Goal: Task Accomplishment & Management: Complete application form

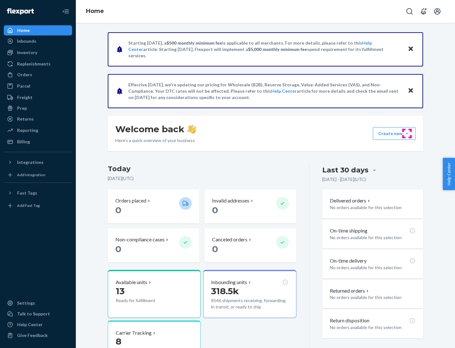
click at [407, 133] on button "Create new Create new inbound Create new order Create new product" at bounding box center [394, 133] width 43 height 13
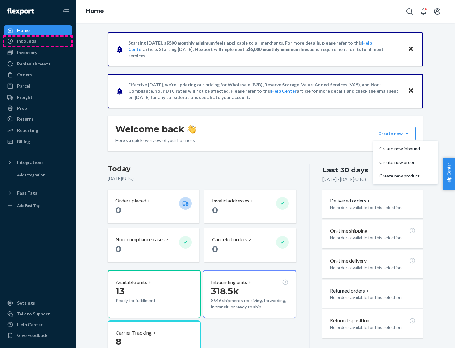
click at [38, 41] on div "Inbounds" at bounding box center [37, 41] width 67 height 9
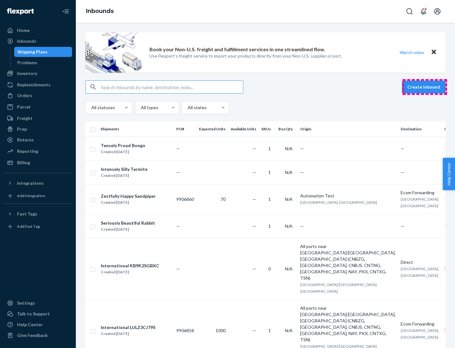
click at [425, 87] on button "Create inbound" at bounding box center [424, 87] width 44 height 13
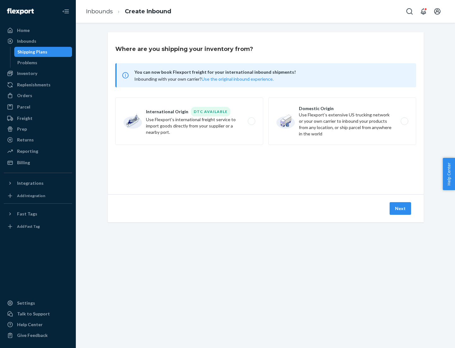
click at [343, 121] on label "Domestic Origin Use Flexport’s extensive US trucking network or your own carrie…" at bounding box center [343, 120] width 148 height 47
click at [404, 121] on input "Domestic Origin Use Flexport’s extensive US trucking network or your own carrie…" at bounding box center [406, 121] width 4 height 4
radio input "true"
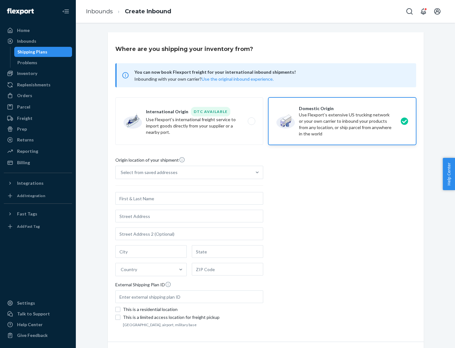
click at [148, 172] on div "Select from saved addresses" at bounding box center [149, 172] width 57 height 6
click at [121, 172] on input "Select from saved addresses" at bounding box center [121, 172] width 1 height 6
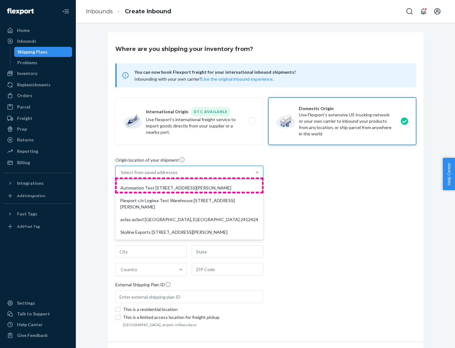
scroll to position [3, 0]
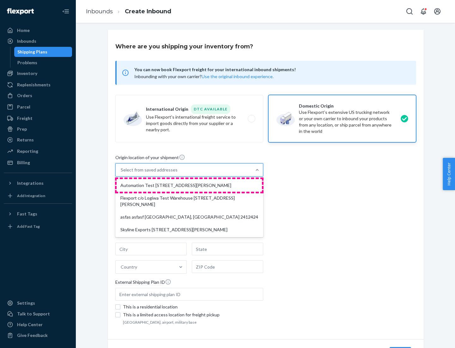
click at [189, 185] on div "Automation Test [STREET_ADDRESS][PERSON_NAME]" at bounding box center [189, 185] width 145 height 13
click at [121, 173] on input "option Automation Test [STREET_ADDRESS][PERSON_NAME] focused, 1 of 4. 4 results…" at bounding box center [121, 170] width 1 height 6
type input "Automation Test"
type input "9th Floor"
type input "[GEOGRAPHIC_DATA]"
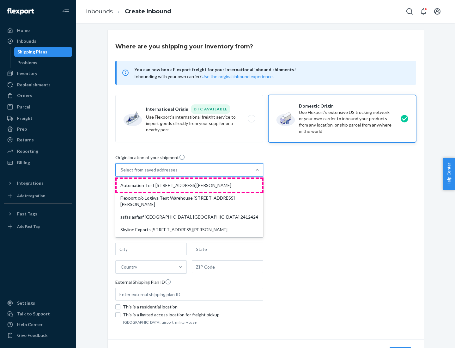
type input "CA"
type input "94104"
type input "[STREET_ADDRESS][PERSON_NAME]"
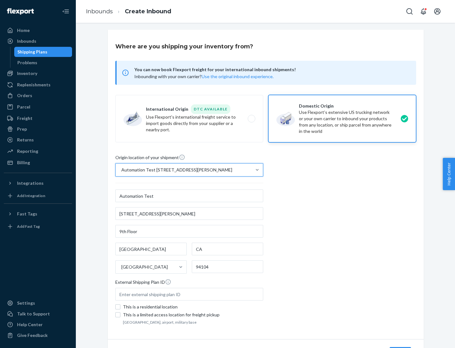
scroll to position [37, 0]
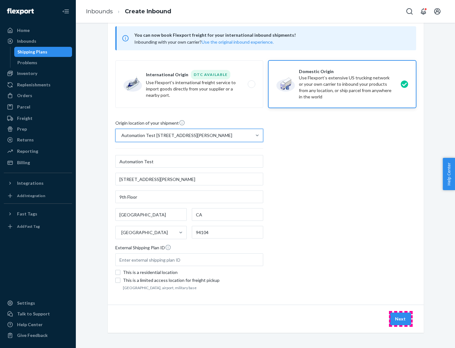
click at [401, 319] on button "Next" at bounding box center [401, 318] width 22 height 13
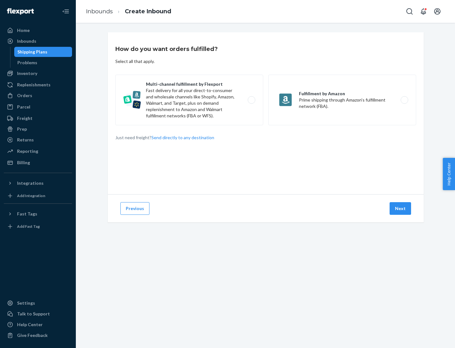
click at [189, 100] on label "Multi-channel fulfillment by Flexport Fast delivery for all your direct-to-cons…" at bounding box center [189, 100] width 148 height 51
click at [251, 100] on input "Multi-channel fulfillment by Flexport Fast delivery for all your direct-to-cons…" at bounding box center [253, 100] width 4 height 4
radio input "true"
click at [401, 208] on button "Next" at bounding box center [401, 208] width 22 height 13
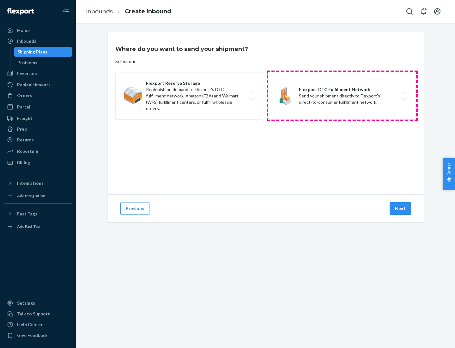
click at [343, 96] on label "Flexport DTC Fulfillment Network Send your shipment directly to Flexport's dire…" at bounding box center [343, 95] width 148 height 47
click at [404, 96] on input "Flexport DTC Fulfillment Network Send your shipment directly to Flexport's dire…" at bounding box center [406, 96] width 4 height 4
radio input "true"
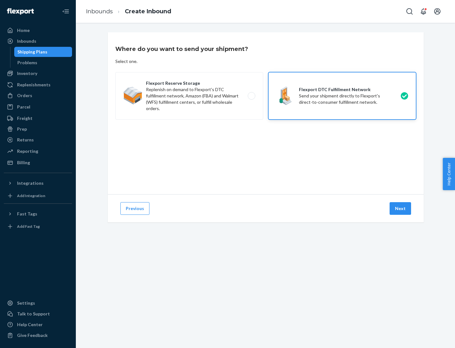
click at [401, 208] on button "Next" at bounding box center [401, 208] width 22 height 13
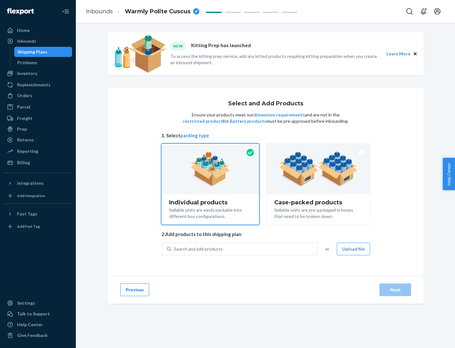
click at [319, 169] on img at bounding box center [318, 168] width 79 height 35
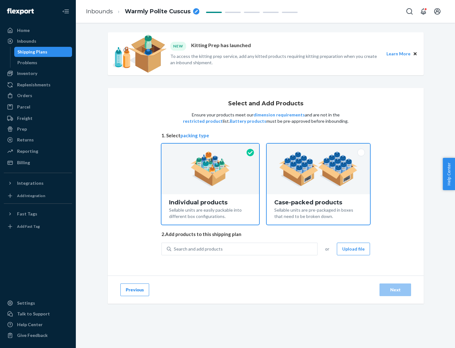
click at [319, 148] on input "Case-packed products Sellable units are pre-packaged in boxes that need to be b…" at bounding box center [319, 146] width 4 height 4
radio input "true"
radio input "false"
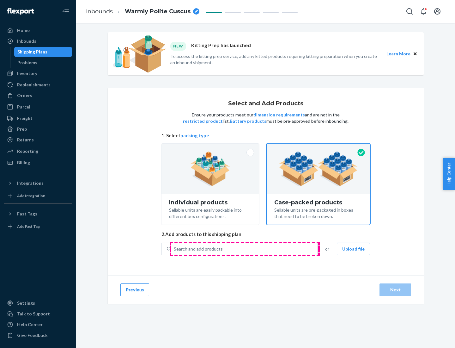
click at [245, 249] on div "Search and add products" at bounding box center [244, 248] width 146 height 11
click at [175, 249] on input "Search and add products" at bounding box center [174, 249] width 1 height 6
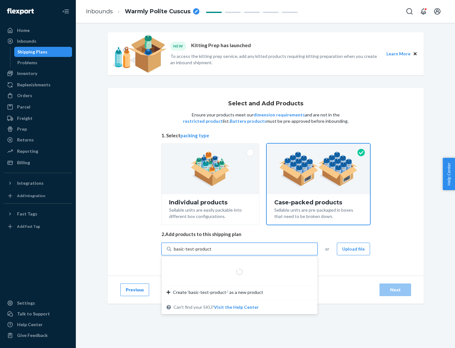
type input "basic-test-product-1"
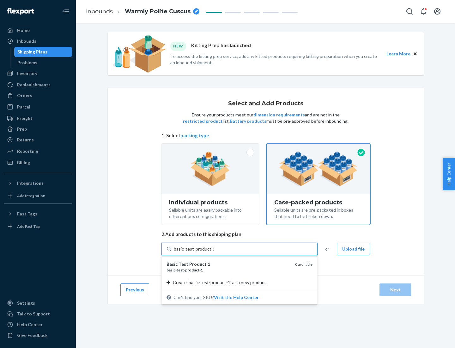
click at [229, 270] on div "basic - test - product - 1" at bounding box center [229, 269] width 124 height 5
click at [214, 252] on input "basic-test-product-1" at bounding box center [194, 249] width 40 height 6
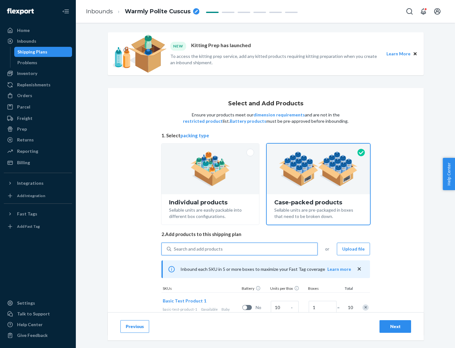
scroll to position [23, 0]
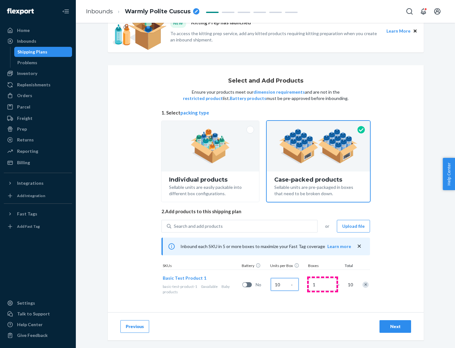
type input "10"
type input "7"
click at [396, 326] on div "Next" at bounding box center [395, 326] width 21 height 6
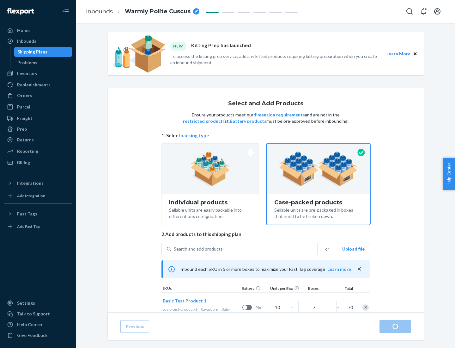
radio input "true"
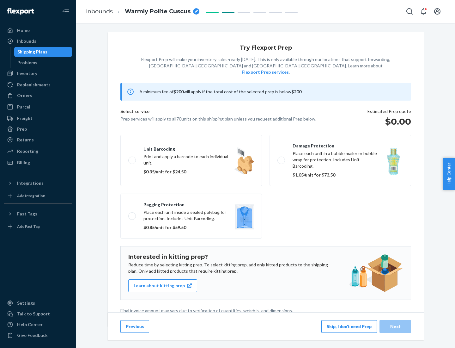
scroll to position [2, 0]
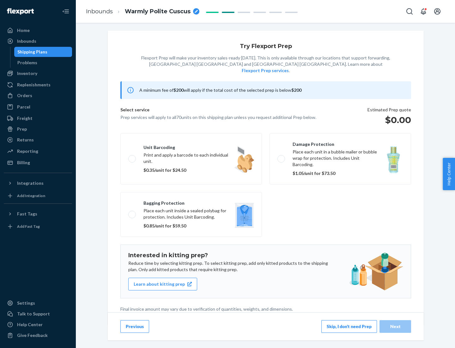
click at [191, 201] on label "Bagging protection Place each unit inside a sealed polybag for protection. Incl…" at bounding box center [191, 214] width 142 height 45
click at [133, 212] on input "Bagging protection Place each unit inside a sealed polybag for protection. Incl…" at bounding box center [130, 214] width 4 height 4
checkbox input "true"
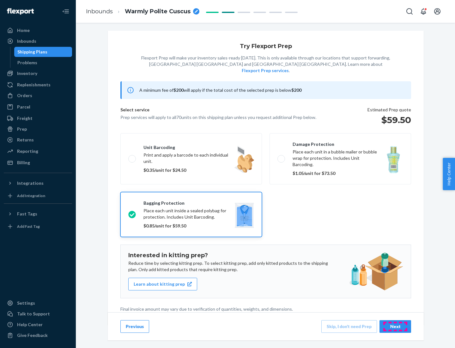
click at [396, 326] on div "Next" at bounding box center [395, 326] width 21 height 6
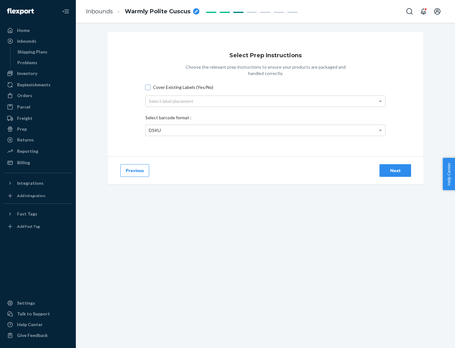
click at [148, 87] on input "Cover Existing Labels (Yes/No)" at bounding box center [147, 87] width 5 height 5
checkbox input "true"
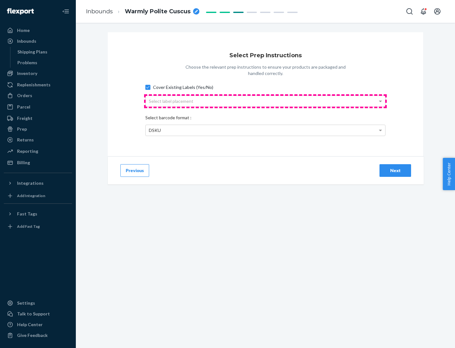
click at [266, 101] on div "Select label placement" at bounding box center [266, 101] width 240 height 11
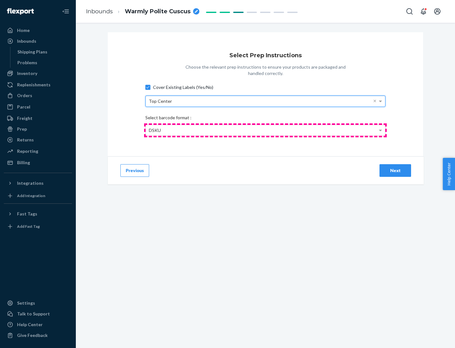
click at [266, 130] on div "DSKU" at bounding box center [266, 130] width 240 height 11
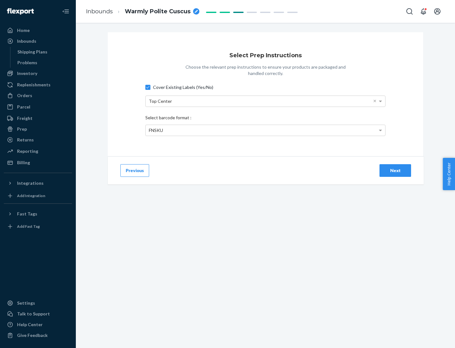
click at [396, 170] on div "Next" at bounding box center [395, 170] width 21 height 6
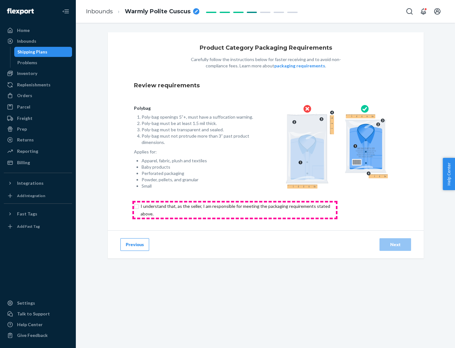
click at [235, 210] on input "checkbox" at bounding box center [239, 209] width 210 height 15
checkbox input "true"
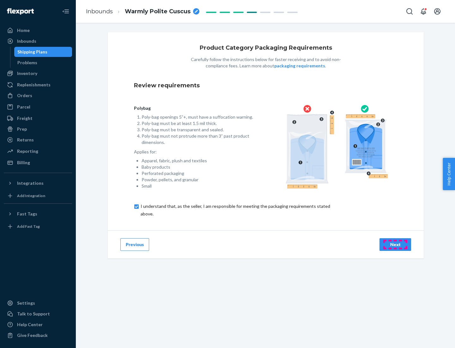
click at [396, 244] on div "Next" at bounding box center [395, 244] width 21 height 6
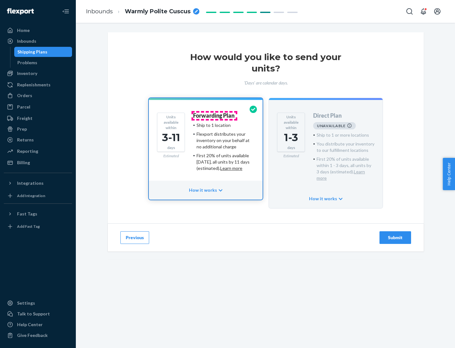
click at [214, 115] on h4 "Forwarding Plan" at bounding box center [213, 116] width 41 height 6
click at [396, 234] on div "Submit" at bounding box center [395, 237] width 21 height 6
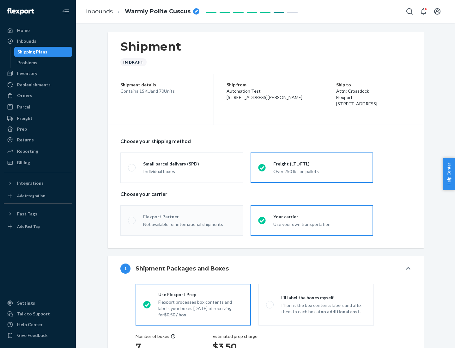
radio input "true"
radio input "false"
radio input "true"
radio input "false"
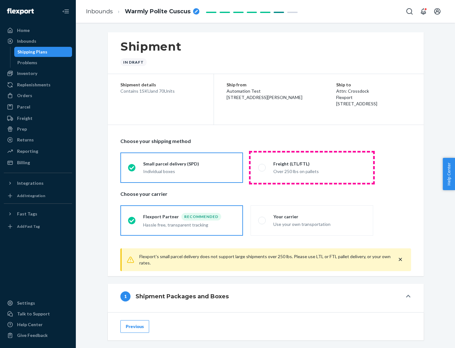
click at [312, 167] on div "Over 250 lbs on pallets" at bounding box center [320, 171] width 92 height 8
click at [262, 167] on input "Freight (LTL/FTL) Over 250 lbs on pallets" at bounding box center [260, 167] width 4 height 4
radio input "true"
radio input "false"
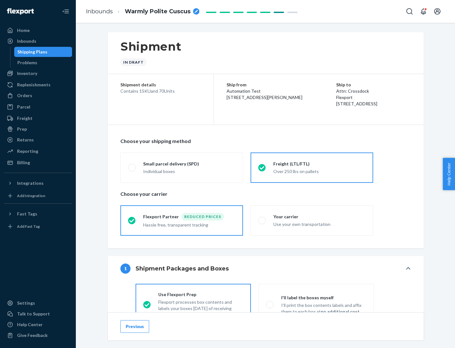
scroll to position [35, 0]
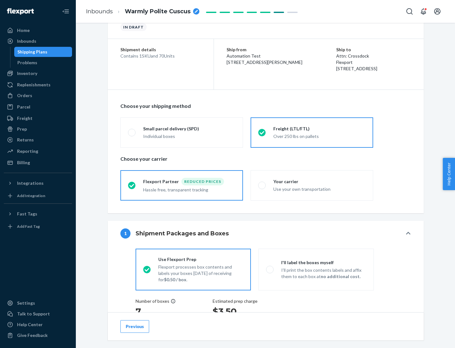
click at [312, 185] on div "Use your own transportation" at bounding box center [320, 189] width 92 height 8
click at [262, 185] on input "Your carrier Use your own transportation" at bounding box center [260, 185] width 4 height 4
radio input "true"
radio input "false"
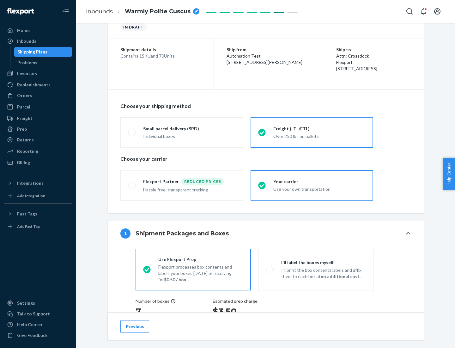
scroll to position [119, 0]
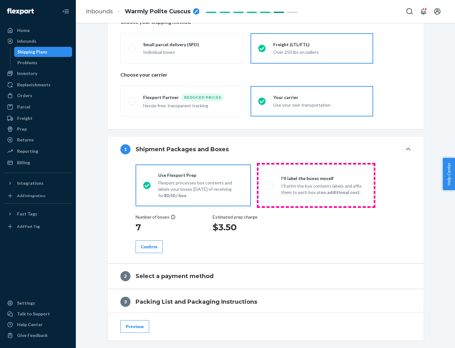
click at [316, 185] on p "I’ll print the box contents labels and affix them to each box at no additional …" at bounding box center [323, 189] width 85 height 13
click at [270, 185] on input "I'll label the boxes myself I’ll print the box contents labels and affix them t…" at bounding box center [268, 185] width 4 height 4
radio input "true"
radio input "false"
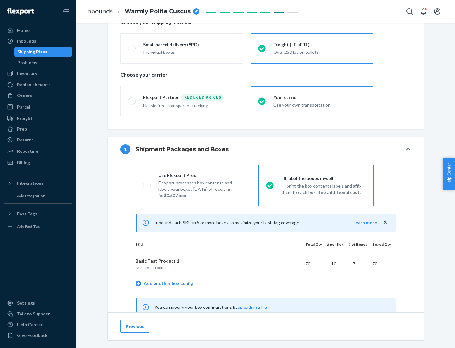
scroll to position [198, 0]
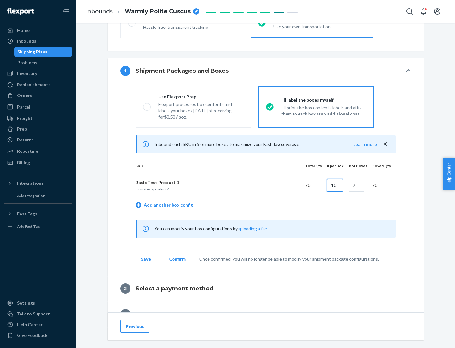
type input "10"
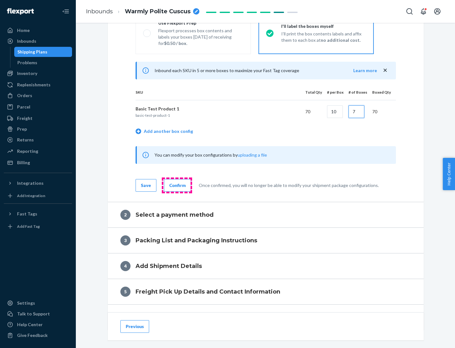
type input "7"
click at [177, 185] on div "Confirm" at bounding box center [178, 185] width 16 height 6
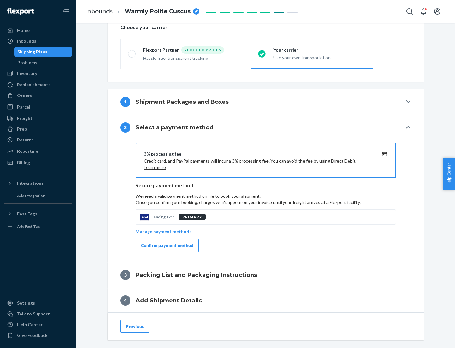
scroll to position [227, 0]
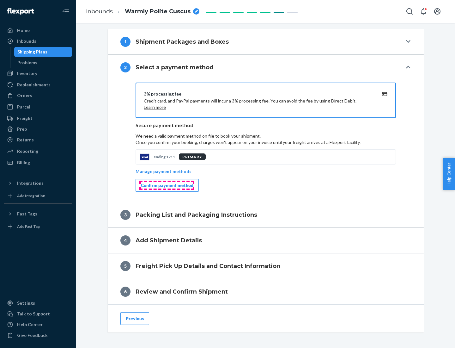
click at [167, 185] on div "Confirm payment method" at bounding box center [167, 185] width 52 height 6
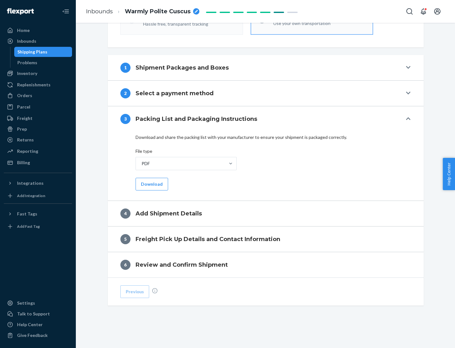
scroll to position [200, 0]
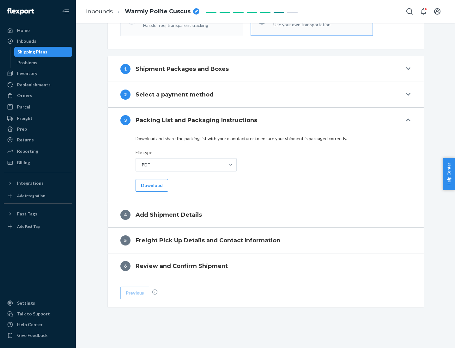
click at [151, 185] on button "Download" at bounding box center [152, 185] width 33 height 13
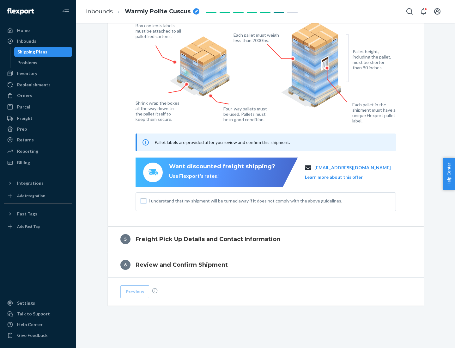
click at [144, 201] on input "I understand that my shipment will be turned away if it does not comply with th…" at bounding box center [143, 200] width 5 height 5
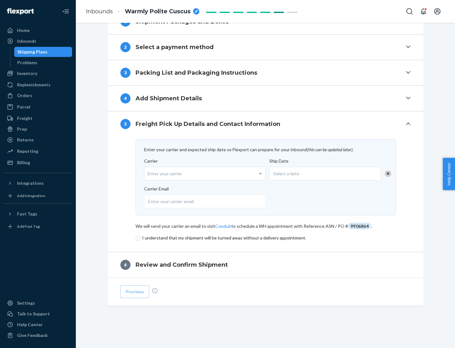
scroll to position [247, 0]
click at [266, 238] on input "checkbox" at bounding box center [266, 238] width 261 height 8
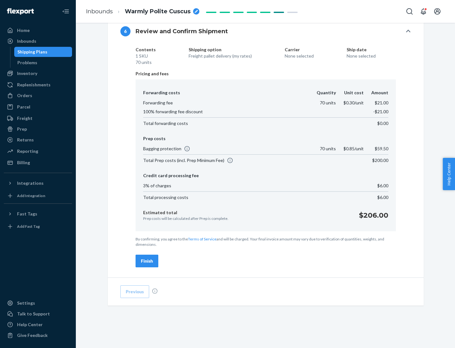
click at [147, 261] on div "Finish" at bounding box center [147, 261] width 12 height 6
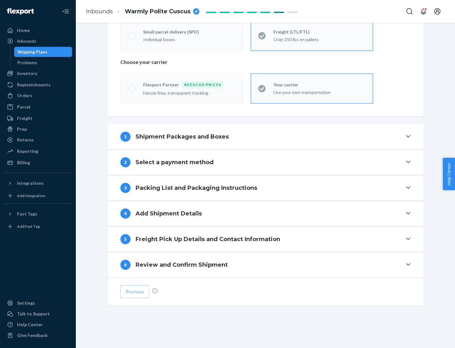
scroll to position [132, 0]
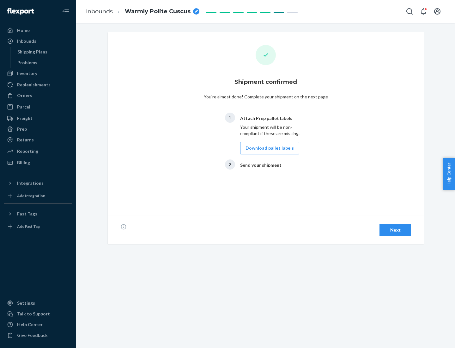
click at [268, 148] on button "Download pallet labels" at bounding box center [269, 148] width 59 height 13
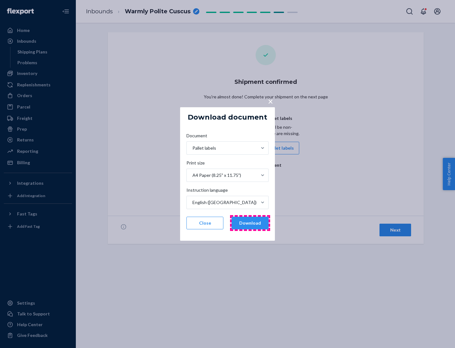
click at [250, 223] on button "Download" at bounding box center [250, 223] width 37 height 13
click at [270, 101] on span "×" at bounding box center [270, 101] width 5 height 11
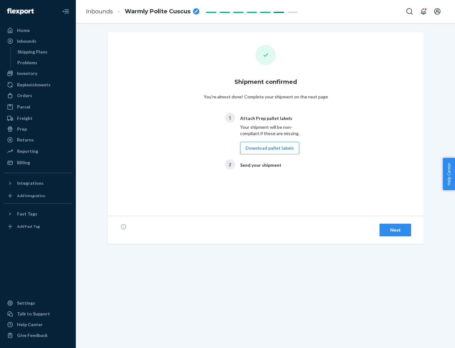
click at [396, 230] on div "Next" at bounding box center [395, 230] width 21 height 6
